Goal: Find specific page/section: Find specific page/section

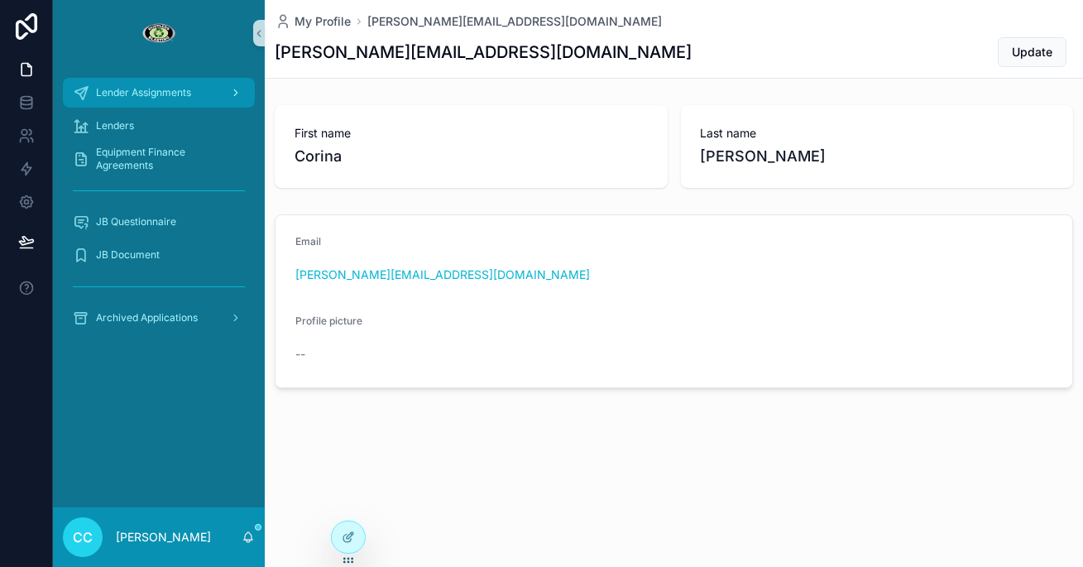
click at [186, 107] on link "Lender Assignments" at bounding box center [159, 93] width 192 height 30
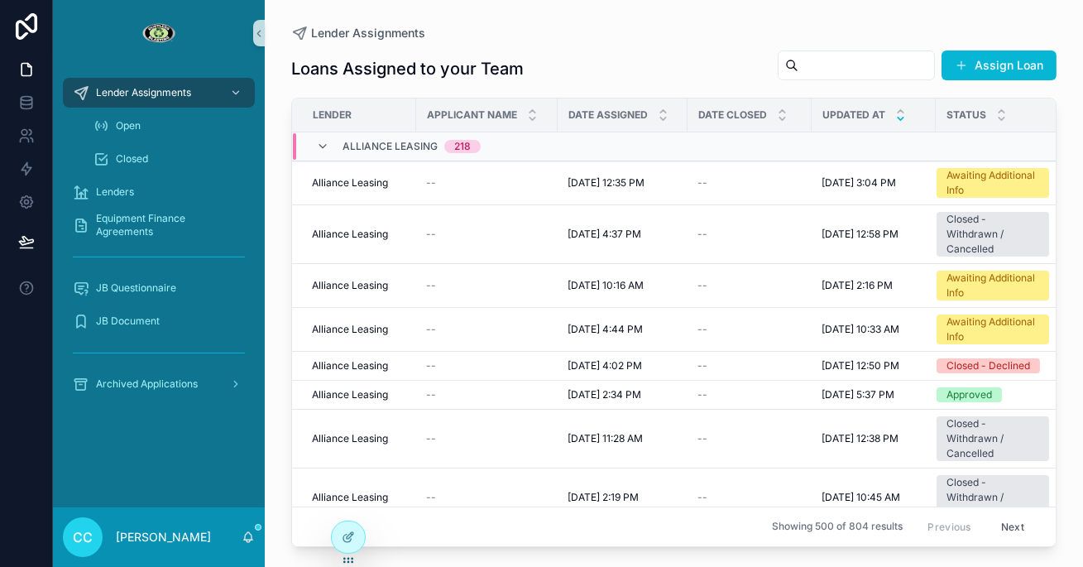
click at [901, 117] on icon "scrollable content" at bounding box center [900, 118] width 11 height 11
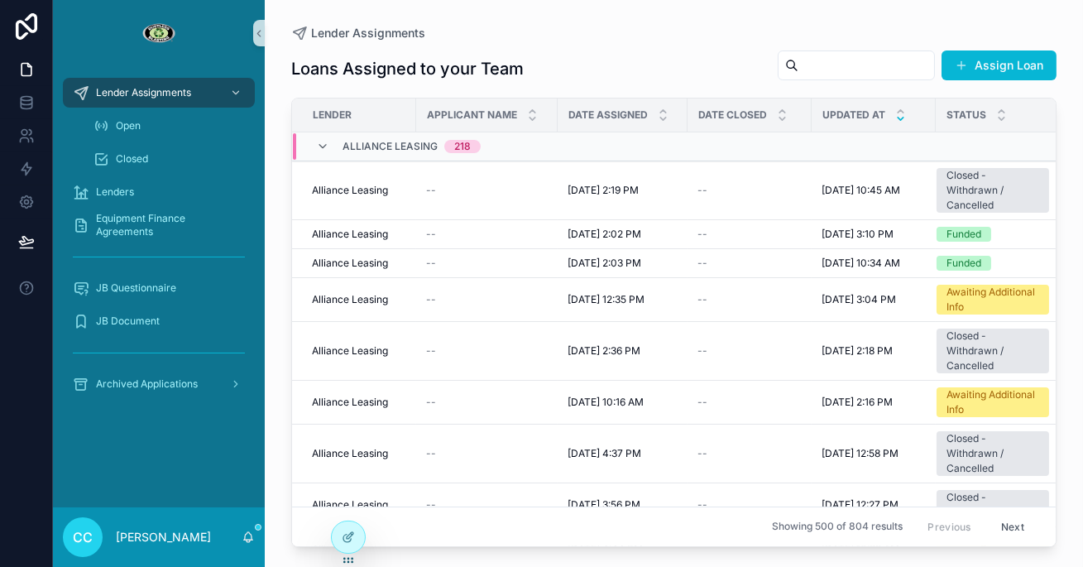
click at [896, 118] on icon "scrollable content" at bounding box center [900, 118] width 11 height 11
